Goal: Task Accomplishment & Management: Manage account settings

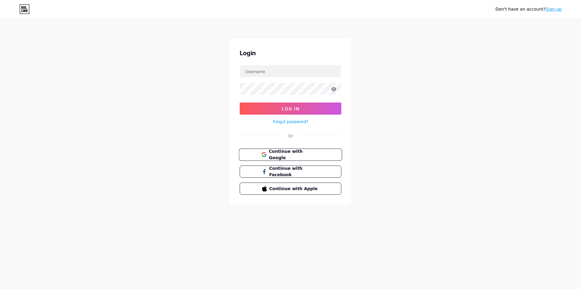
click at [296, 155] on span "Continue with Google" at bounding box center [294, 154] width 51 height 13
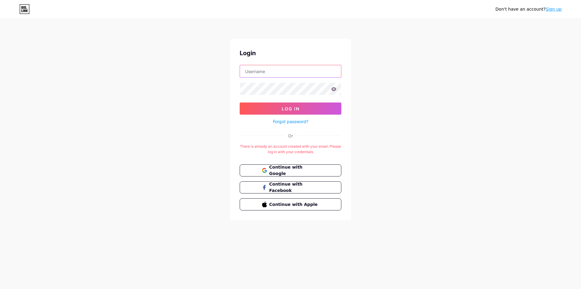
click at [281, 73] on input "text" at bounding box center [290, 71] width 101 height 12
drag, startPoint x: 282, startPoint y: 108, endPoint x: 282, endPoint y: 112, distance: 3.6
click at [283, 108] on span "Log In" at bounding box center [291, 108] width 18 height 5
click at [297, 105] on button "Log In" at bounding box center [291, 108] width 102 height 12
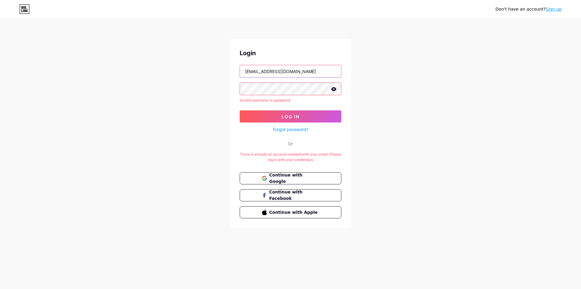
click at [304, 72] on input "[EMAIL_ADDRESS][DOMAIN_NAME]" at bounding box center [290, 71] width 101 height 12
click at [279, 75] on input "cb" at bounding box center [290, 71] width 101 height 12
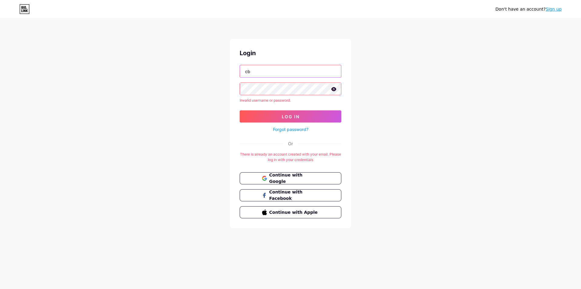
click at [279, 75] on input "cb" at bounding box center [290, 71] width 101 height 12
type input "craig.bramall81@gmail.com"
click at [292, 178] on span "Continue with Google" at bounding box center [294, 178] width 51 height 13
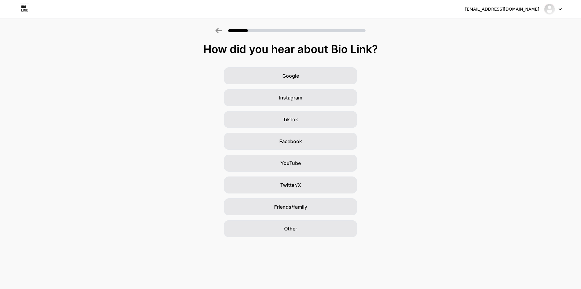
click at [562, 8] on div at bounding box center [554, 9] width 18 height 11
click at [564, 10] on div "[EMAIL_ADDRESS][DOMAIN_NAME] Logout" at bounding box center [290, 9] width 581 height 11
click at [563, 10] on div "[EMAIL_ADDRESS][DOMAIN_NAME] Logout" at bounding box center [290, 9] width 581 height 11
click at [562, 8] on div at bounding box center [554, 9] width 18 height 11
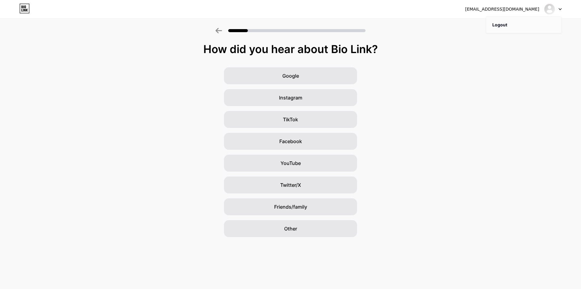
click at [510, 22] on li "Logout" at bounding box center [524, 25] width 75 height 16
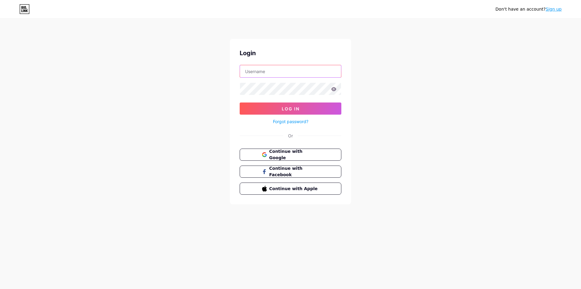
click at [291, 66] on input "text" at bounding box center [290, 71] width 101 height 12
drag, startPoint x: 214, startPoint y: 138, endPoint x: 254, endPoint y: 150, distance: 41.4
click at [214, 137] on div "Don't have an account? Sign up Login Log In Forgot password? Or Continue with G…" at bounding box center [290, 112] width 581 height 224
click at [275, 148] on button "Continue with Google" at bounding box center [290, 154] width 103 height 12
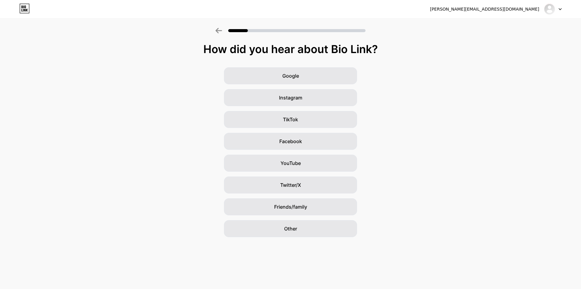
click at [444, 45] on div "How did you hear about Bio Link?" at bounding box center [290, 49] width 575 height 12
click at [561, 8] on div at bounding box center [554, 9] width 18 height 11
click at [517, 26] on li "Logout" at bounding box center [524, 25] width 75 height 16
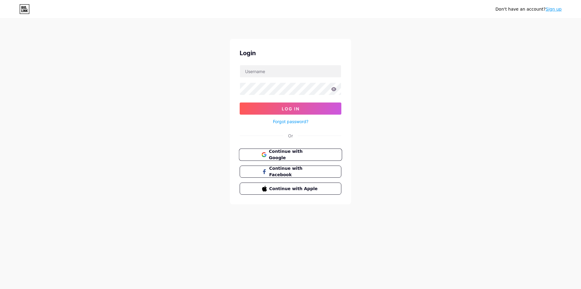
click at [306, 154] on span "Continue with Google" at bounding box center [294, 154] width 51 height 13
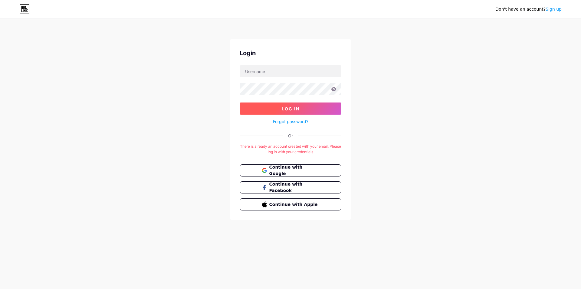
click at [305, 103] on button "Log In" at bounding box center [291, 108] width 102 height 12
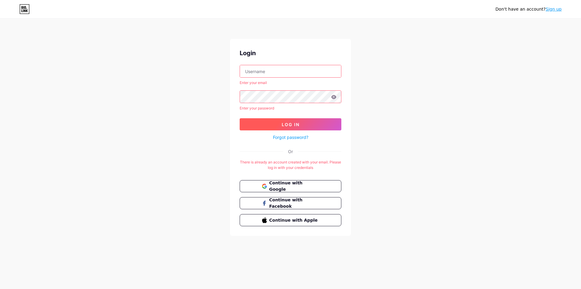
click at [295, 125] on span "Log In" at bounding box center [291, 124] width 18 height 5
drag, startPoint x: 283, startPoint y: 67, endPoint x: 281, endPoint y: 72, distance: 5.0
click at [282, 69] on input "text" at bounding box center [290, 71] width 101 height 12
click at [247, 70] on input "text" at bounding box center [290, 71] width 101 height 12
click at [202, 125] on div "Don't have an account? Sign up Login Enter your email Enter your password Log I…" at bounding box center [290, 127] width 581 height 255
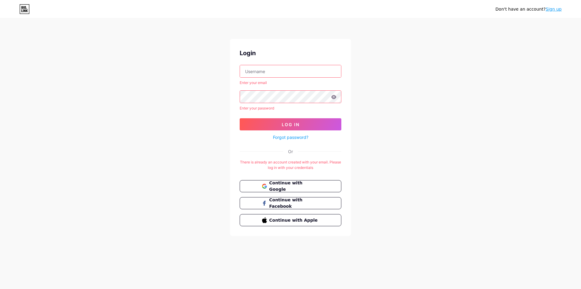
click at [270, 73] on input "text" at bounding box center [290, 71] width 101 height 12
click at [232, 72] on div "Login Enter your email Enter your password Log In Forgot password? Or There is …" at bounding box center [290, 137] width 121 height 197
click at [281, 66] on input "text" at bounding box center [290, 71] width 101 height 12
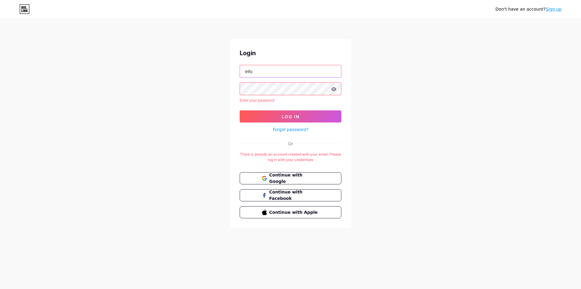
type input "info@sdk-bar.restaurant"
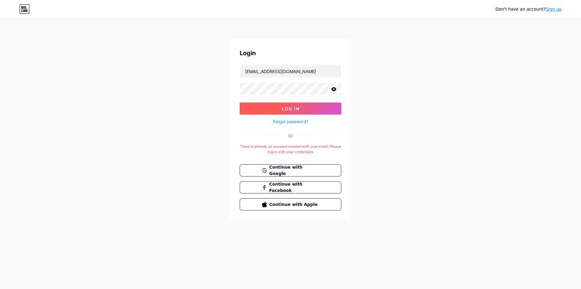
click at [287, 107] on span "Log In" at bounding box center [291, 108] width 18 height 5
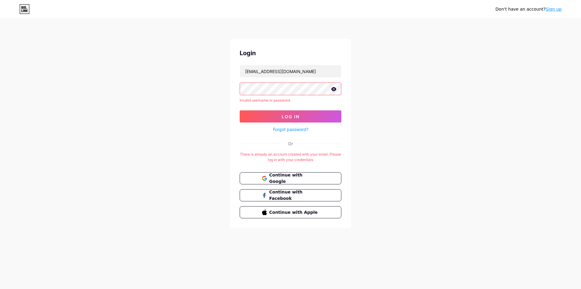
click at [334, 89] on icon at bounding box center [334, 89] width 5 height 4
click at [300, 116] on button "Log In" at bounding box center [291, 116] width 102 height 12
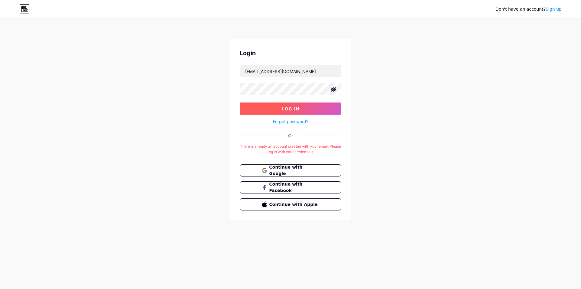
click at [286, 109] on span "Log In" at bounding box center [291, 108] width 18 height 5
click at [293, 108] on span "Log In" at bounding box center [291, 108] width 18 height 5
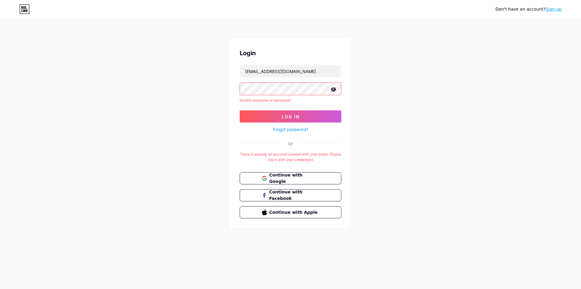
click at [292, 130] on link "Forgot password?" at bounding box center [290, 129] width 35 height 6
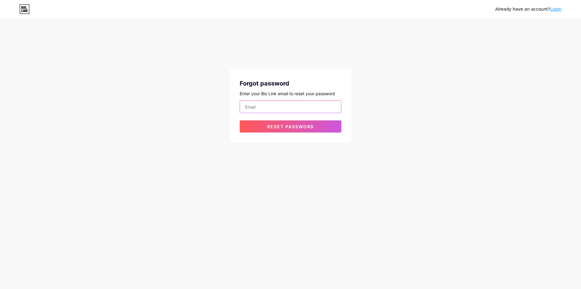
click at [262, 108] on input "email" at bounding box center [290, 107] width 101 height 12
paste input "info@sdk-bar.restaurant"
type input "info@sdk-bar.restaurant"
click at [259, 129] on button "Reset password" at bounding box center [291, 126] width 102 height 12
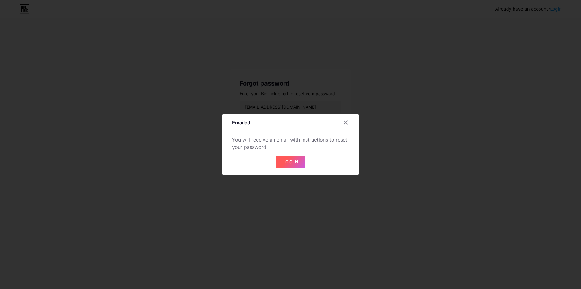
click at [297, 162] on span "Login" at bounding box center [291, 161] width 16 height 5
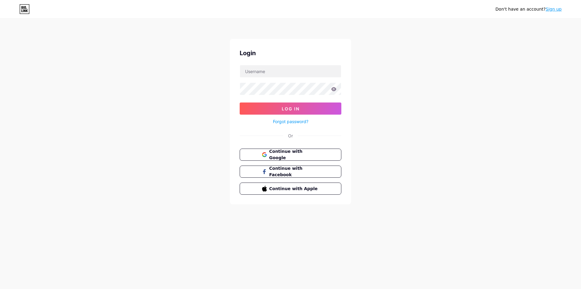
click at [291, 122] on link "Forgot password?" at bounding box center [290, 121] width 35 height 6
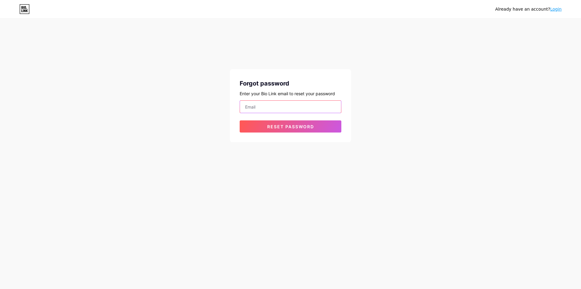
click at [273, 105] on input "email" at bounding box center [290, 107] width 101 height 12
click at [257, 107] on input "email" at bounding box center [290, 107] width 101 height 12
type input "info@sdk-bar.restaurant"
click at [297, 125] on span "Reset password" at bounding box center [290, 126] width 47 height 5
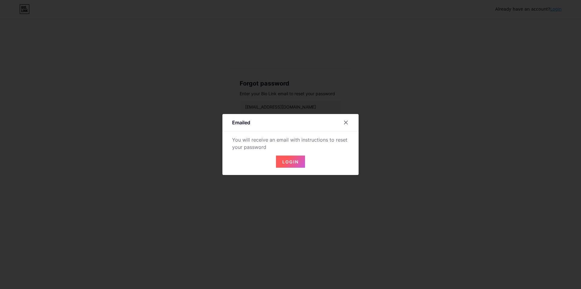
click at [290, 159] on span "Login" at bounding box center [291, 161] width 16 height 5
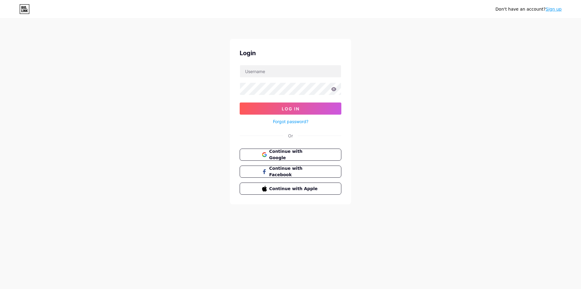
click at [297, 121] on link "Forgot password?" at bounding box center [290, 121] width 35 height 6
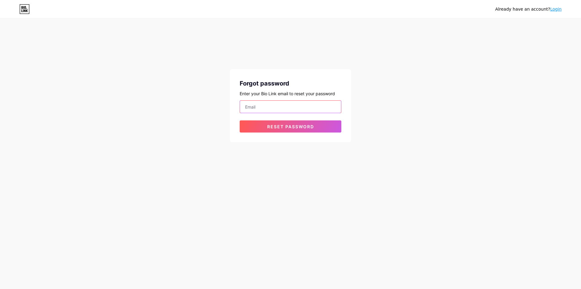
click at [267, 107] on input "email" at bounding box center [290, 107] width 101 height 12
type input "info@sdk-bar.restaurant"
click at [291, 128] on span "Reset password" at bounding box center [290, 126] width 47 height 5
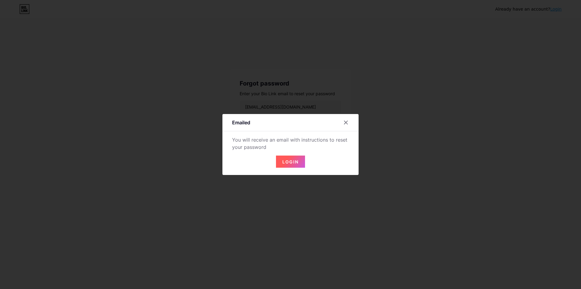
click at [290, 167] on button "Login" at bounding box center [290, 161] width 29 height 12
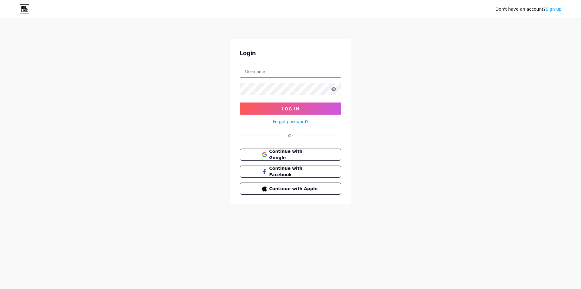
click at [269, 71] on input "text" at bounding box center [290, 71] width 101 height 12
click at [240, 77] on div at bounding box center [291, 71] width 102 height 13
click at [205, 95] on div "Don't have an account? Sign up Login Log In Forgot password? Or Continue with G…" at bounding box center [290, 112] width 581 height 224
click at [281, 71] on input "text" at bounding box center [290, 71] width 101 height 12
click at [286, 70] on input "text" at bounding box center [290, 71] width 101 height 12
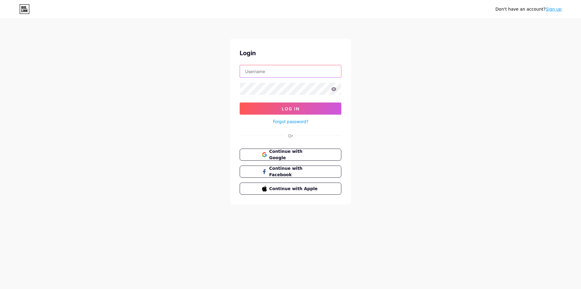
type input "[EMAIL_ADDRESS][DOMAIN_NAME]"
click at [298, 105] on button "Log In" at bounding box center [291, 108] width 102 height 12
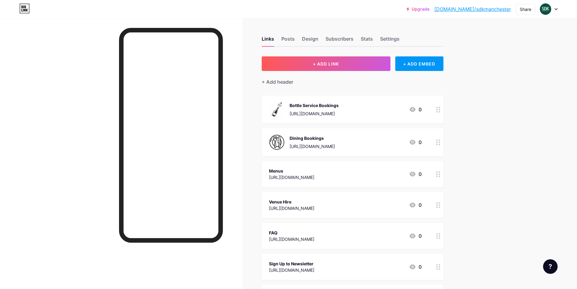
click at [440, 174] on circle at bounding box center [440, 174] width 2 height 2
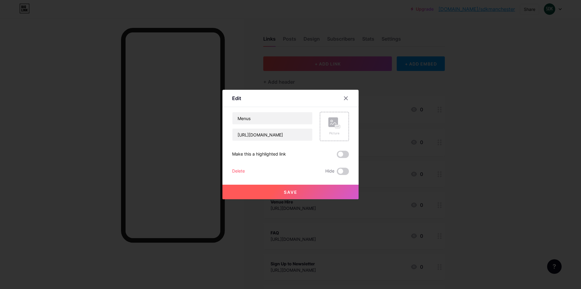
click at [237, 171] on div "Delete" at bounding box center [238, 170] width 13 height 7
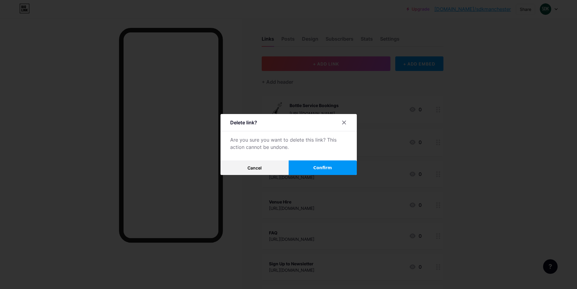
click at [341, 167] on button "Confirm" at bounding box center [323, 167] width 68 height 15
